Goal: Task Accomplishment & Management: Use online tool/utility

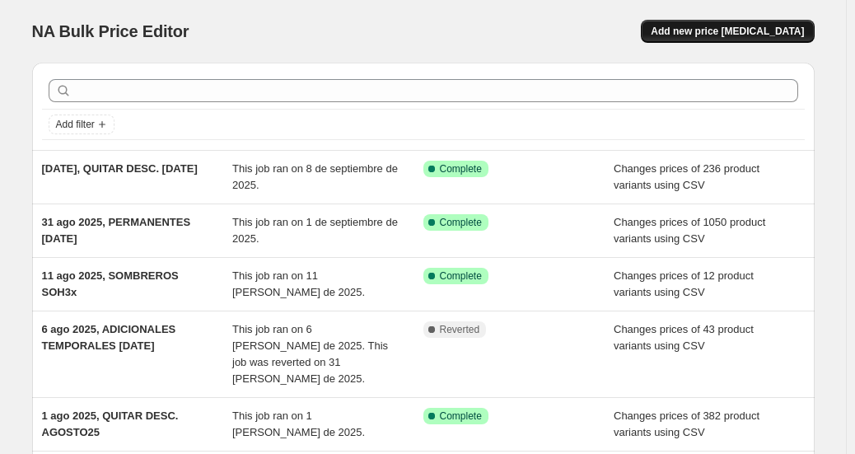
click at [780, 24] on button "Add new price [MEDICAL_DATA]" at bounding box center [727, 31] width 173 height 23
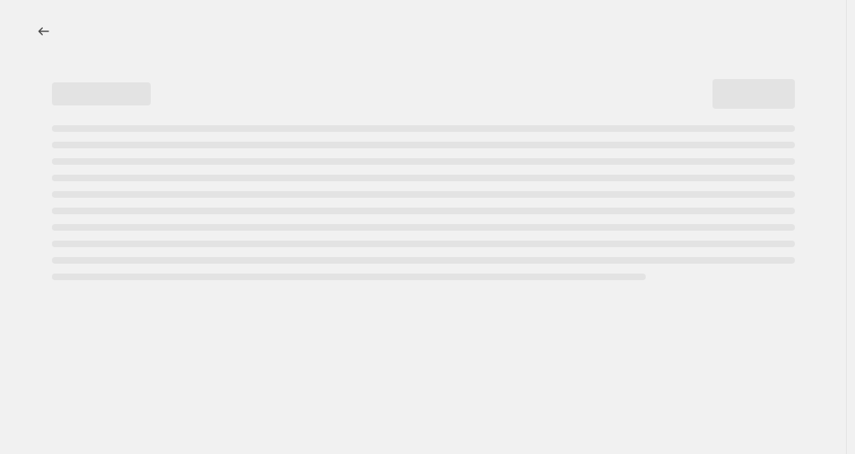
select select "percentage"
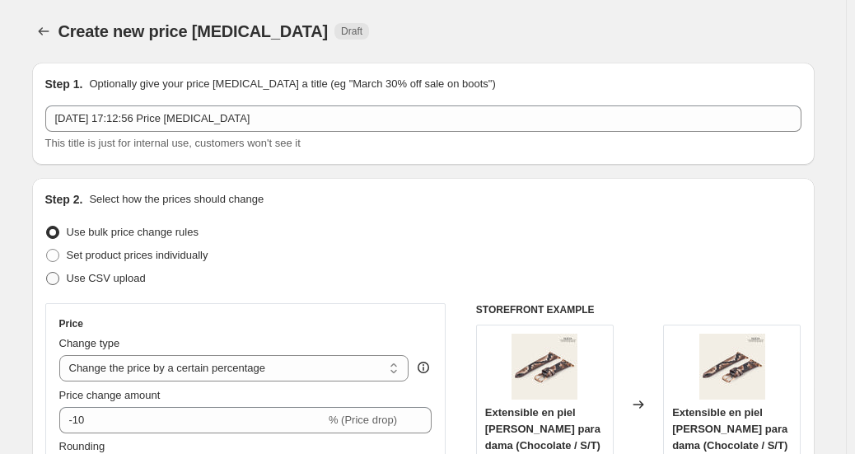
click at [134, 284] on span "Use CSV upload" at bounding box center [106, 278] width 79 height 12
click at [47, 273] on input "Use CSV upload" at bounding box center [46, 272] width 1 height 1
radio input "true"
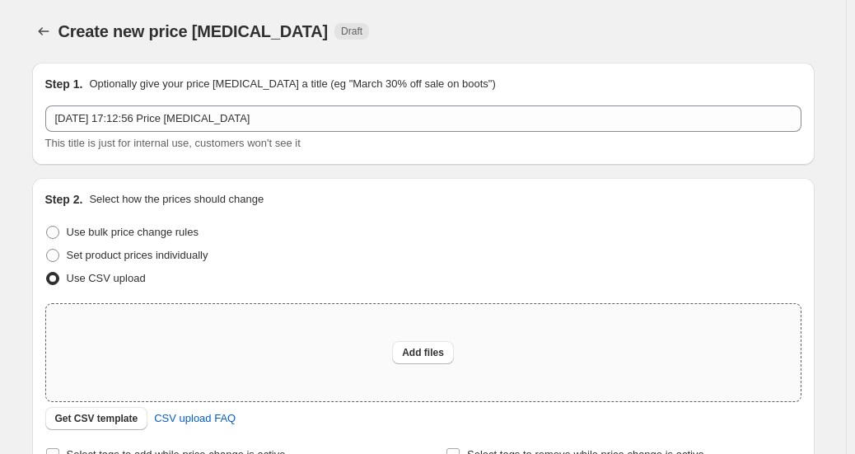
scroll to position [82, 0]
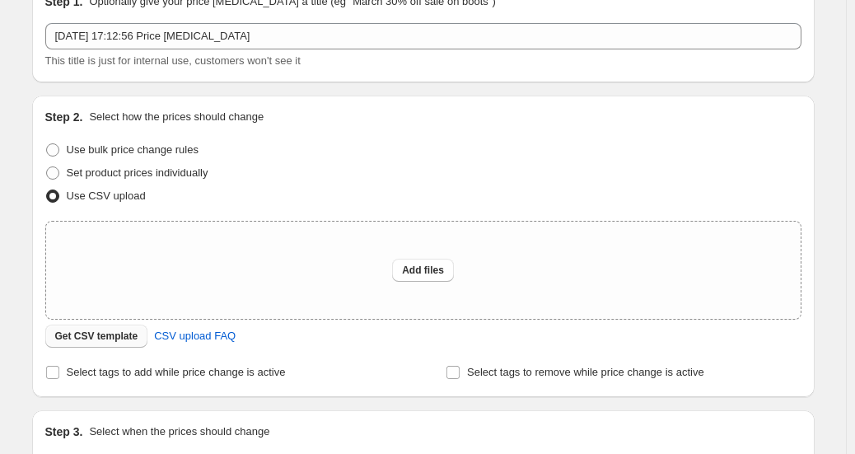
click at [113, 345] on button "Get CSV template" at bounding box center [96, 336] width 103 height 23
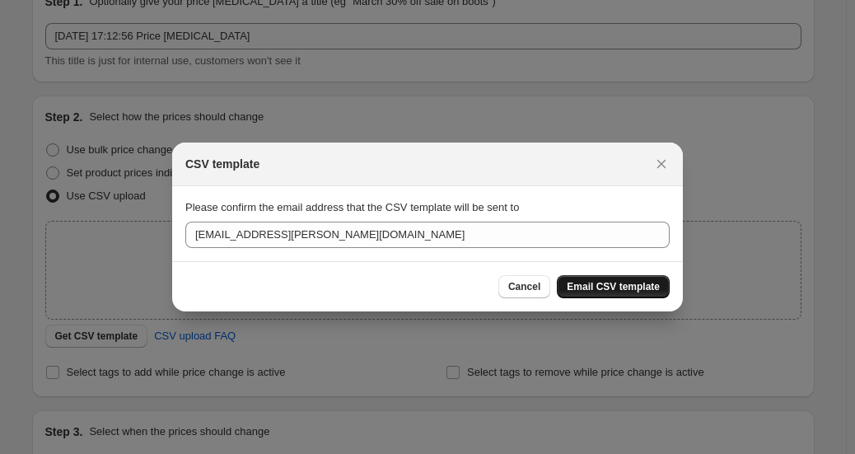
click at [622, 291] on span "Email CSV template" at bounding box center [613, 286] width 93 height 13
